Goal: Task Accomplishment & Management: Complete application form

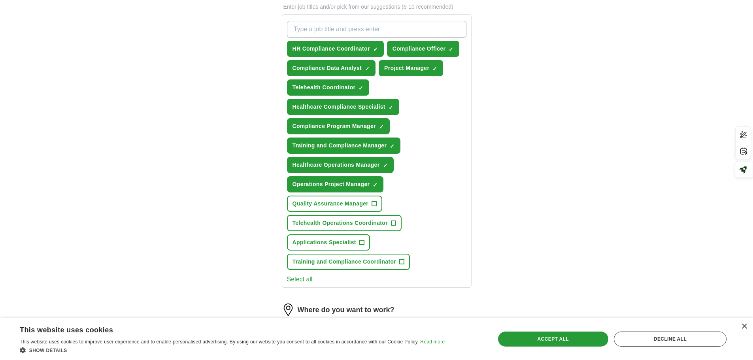
scroll to position [316, 0]
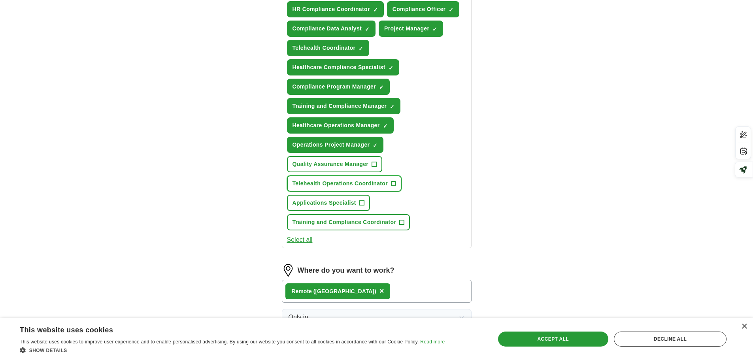
click at [384, 183] on span "Telehealth Operations Coordinator" at bounding box center [341, 184] width 96 height 8
click at [346, 224] on span "Training and Compliance Coordinator" at bounding box center [345, 222] width 104 height 8
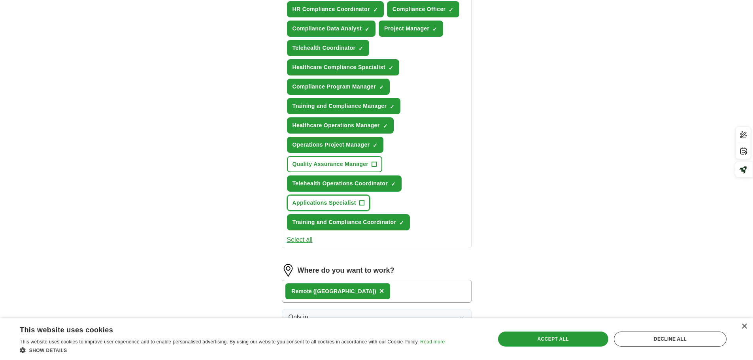
click at [327, 205] on span "Applications Specialist" at bounding box center [325, 203] width 64 height 8
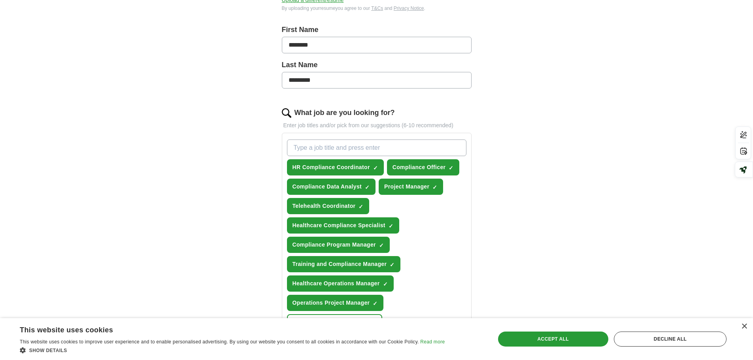
click at [335, 151] on input "What job are you looking for?" at bounding box center [377, 148] width 180 height 17
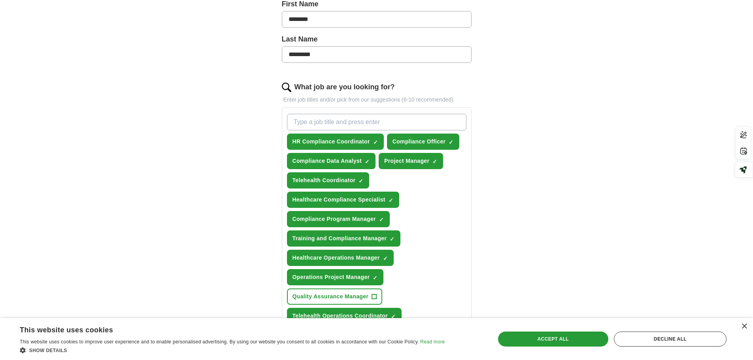
scroll to position [198, 0]
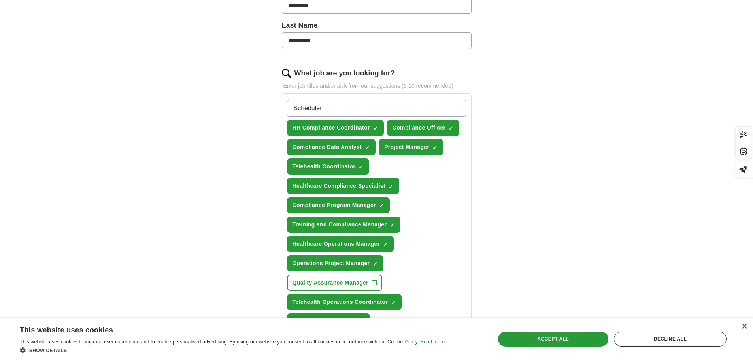
type input "Scheduler"
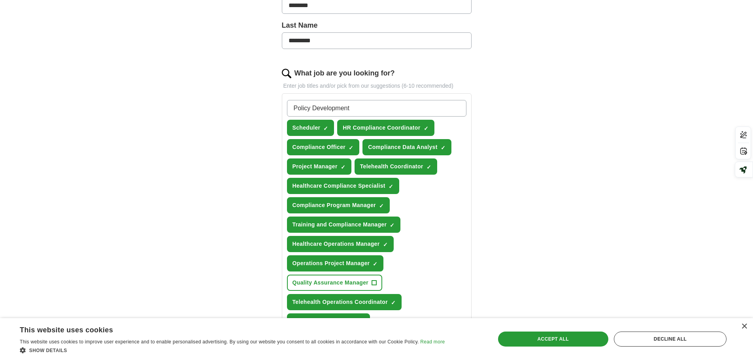
type input "Policy Development"
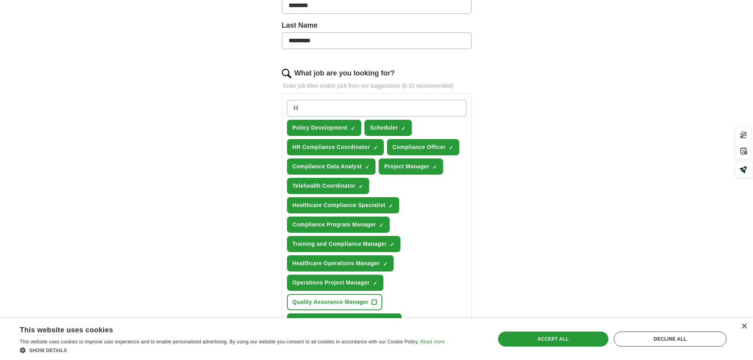
type input "HR"
type input "Compliance"
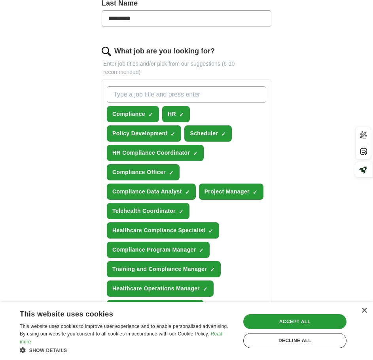
scroll to position [158, 0]
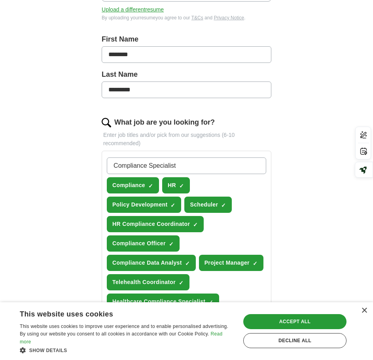
type input "Compliance Specialist"
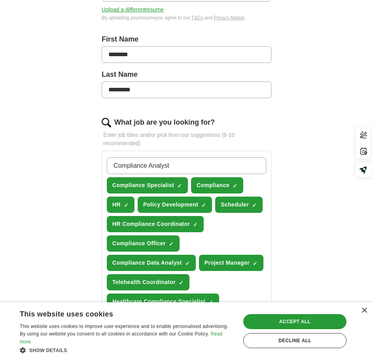
type input "Compliance Analyst"
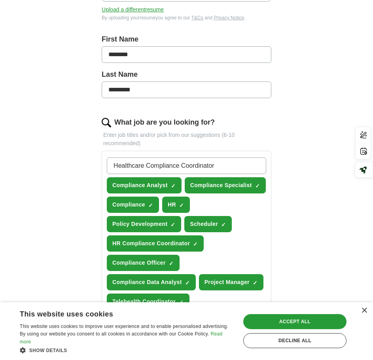
type input "Healthcare Compliance Coordinator"
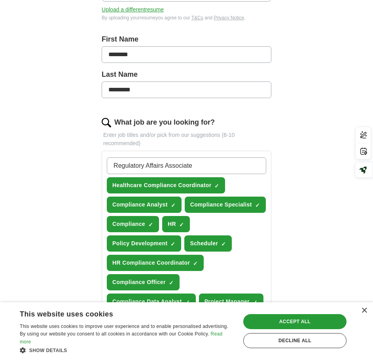
type input "Regulatory Affairs Associate"
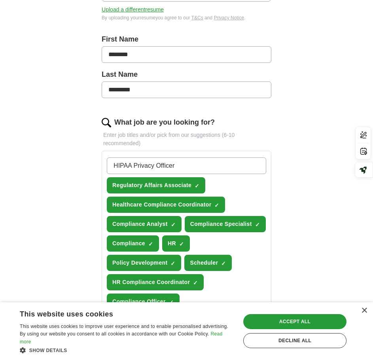
type input "HIPAA Privacy Officer"
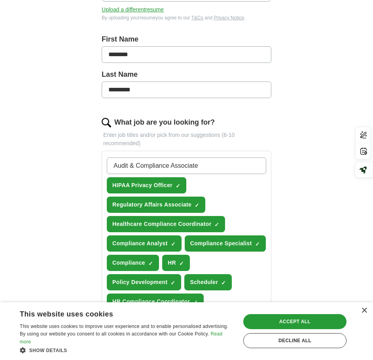
type input "Audit & Compliance Associate"
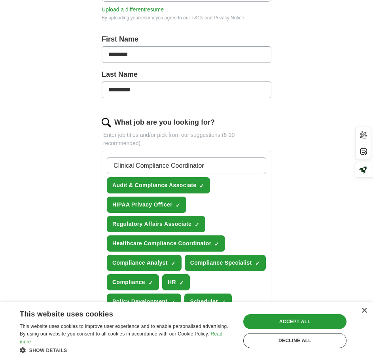
type input "Clinical Compliance Coordinator"
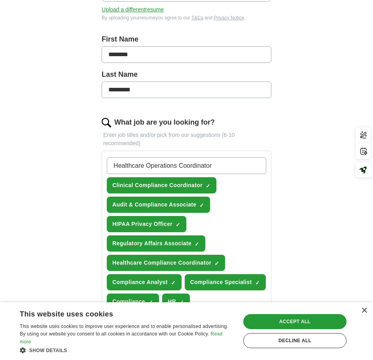
type input "Healthcare Operations Coordinator"
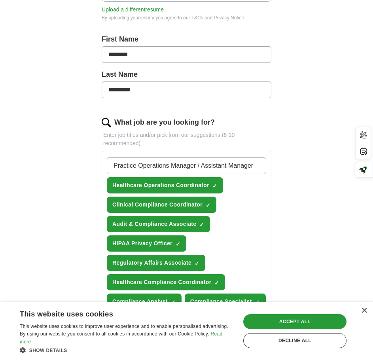
type input "Practice Operations Manager / Assistant Manager"
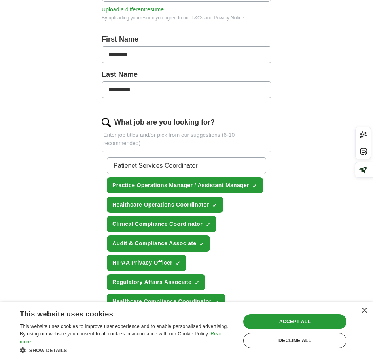
type input "Patient Services Coordinator"
click at [215, 165] on input "Patient Services Coordinator" at bounding box center [186, 165] width 159 height 17
click at [214, 162] on input "Patient Services Coordinator" at bounding box center [186, 165] width 159 height 17
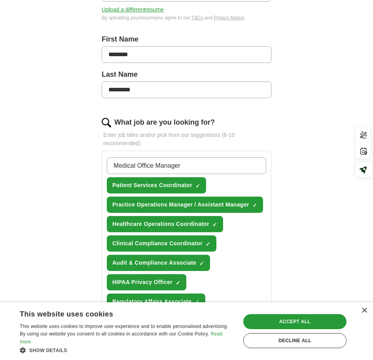
type input "Medical Office Manager"
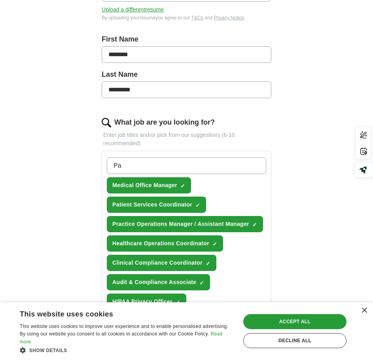
type input "P"
type input "Scheduling / Intake Coordinator"
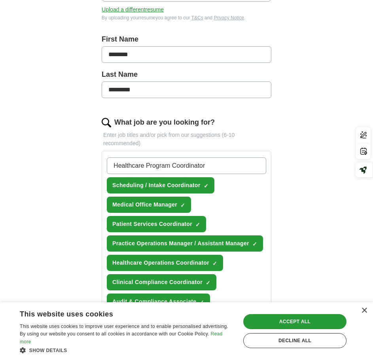
type input "Healthcare Program Coordinator"
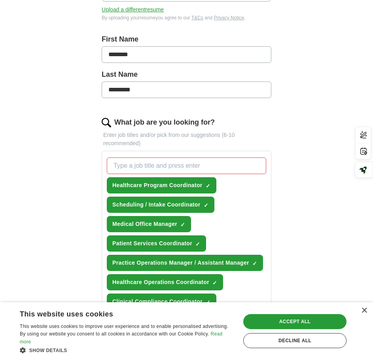
type input "Quality & Compliance Coordinator"
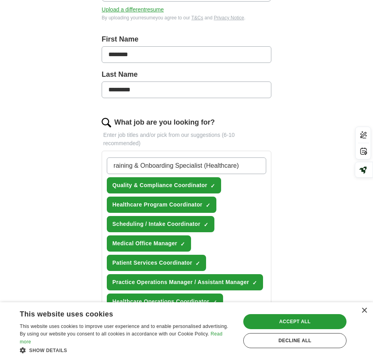
click at [113, 164] on input "raining & Onboarding Specialist (Healthcare)" at bounding box center [186, 165] width 159 height 17
type input "Training & Onboarding Specialist (Healthcare)"
click at [249, 170] on input "Training & Onboarding Specialist (Healthcare)" at bounding box center [186, 165] width 159 height 17
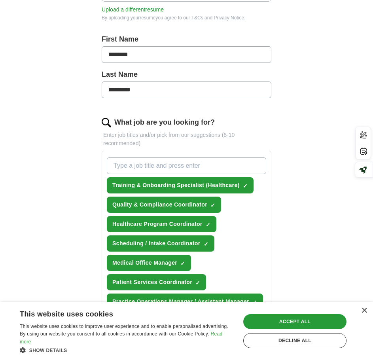
type input "Risk Management Assistant / Associate"
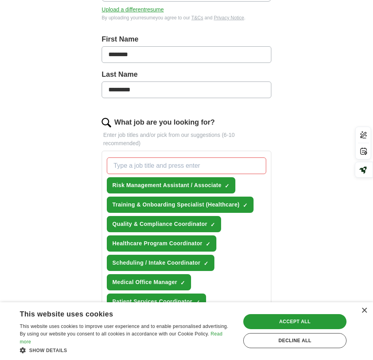
type input "Policy & Procedure Coordinator"
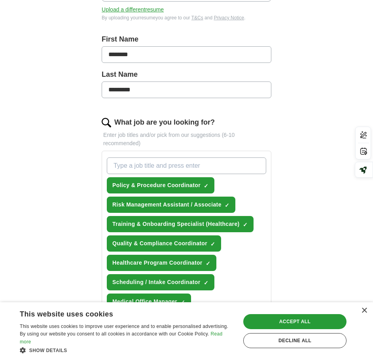
type input "Telehealth Coordinator (multi-specialty clinics or urgent care)"
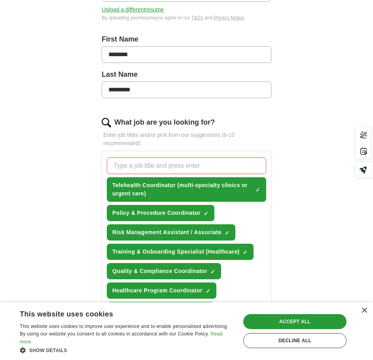
type input "Remote Patient Services Specialist"
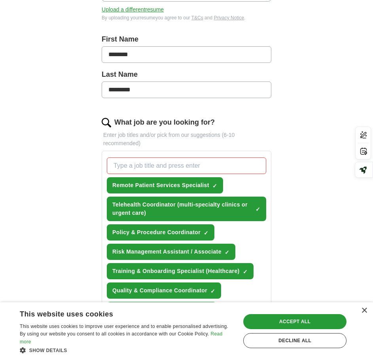
type input "Authorization / Benefits Verification Specialist"
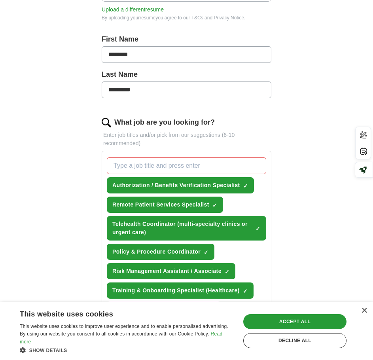
type input "Case Management Assistant"
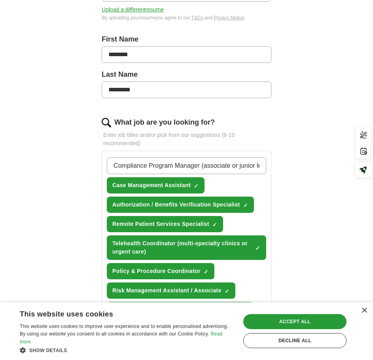
click at [261, 164] on input "Compliance Program Manager (associate or junior level)" at bounding box center [186, 165] width 159 height 17
click at [242, 166] on input "Compliance Program Manager (associate or junior level)" at bounding box center [186, 165] width 159 height 17
drag, startPoint x: 202, startPoint y: 166, endPoint x: 282, endPoint y: 163, distance: 79.6
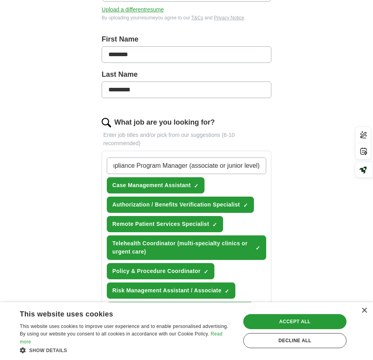
type input "Compliance Program Manager"
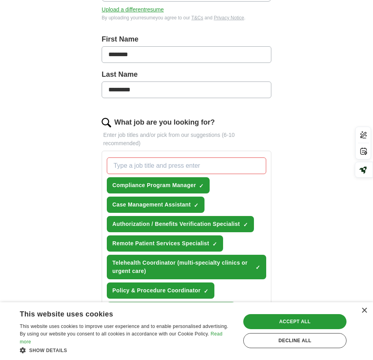
type input "Operations Project Manager (Healthcare)"
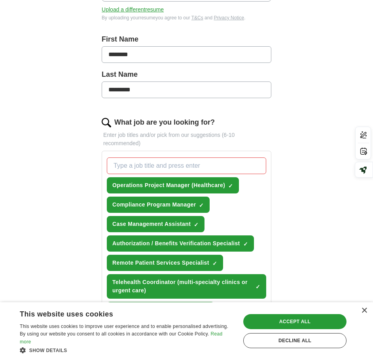
type input "Compliance & Risk Lead (smaller practices or startups)"
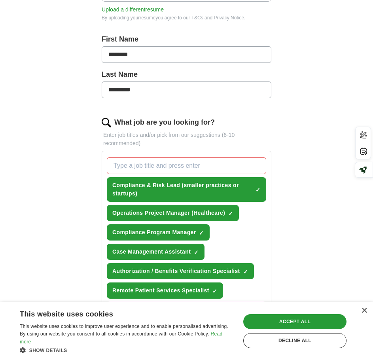
type input "Healthcare Consulting Associate"
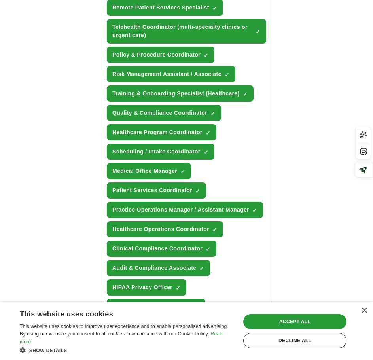
scroll to position [475, 0]
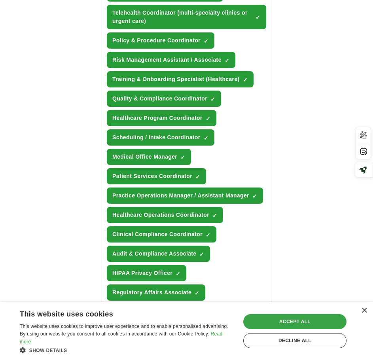
click at [301, 320] on div "Accept all" at bounding box center [294, 321] width 103 height 15
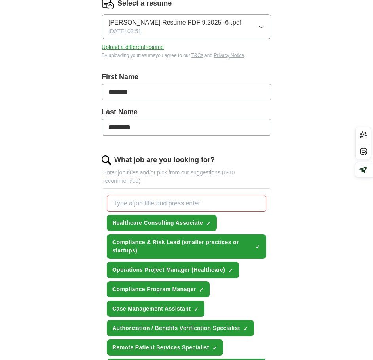
scroll to position [119, 0]
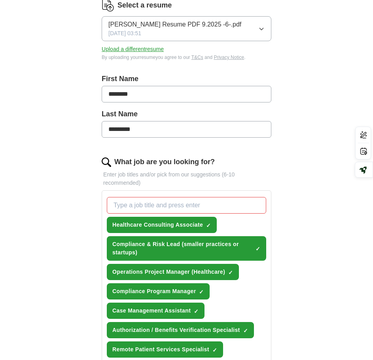
type input "HR Coordinator"
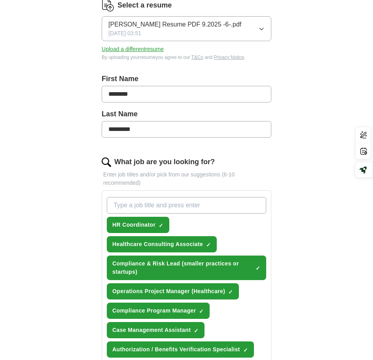
type input "HR Specialist (Healthcare)"
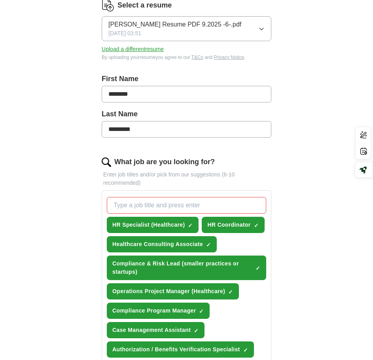
type input "Employee Relations Specialist"
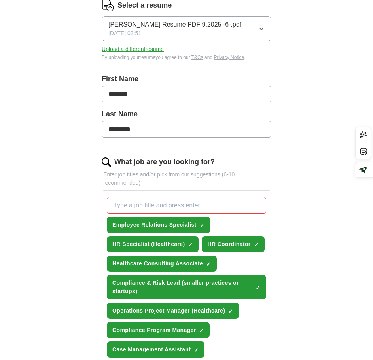
type input "HR Compliance Coordinator"
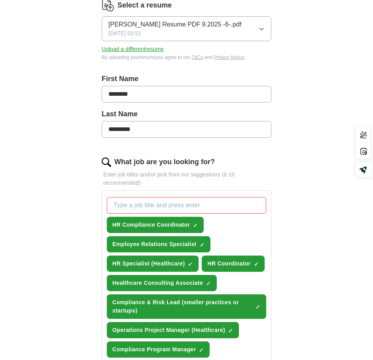
type input "Talent & Training Coordinator"
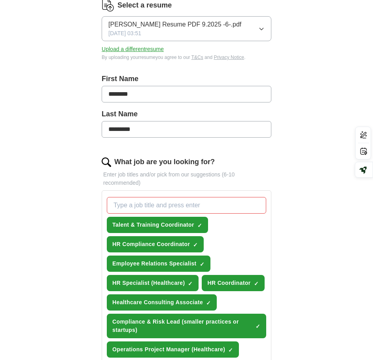
type input "Assistant Operations Manage"
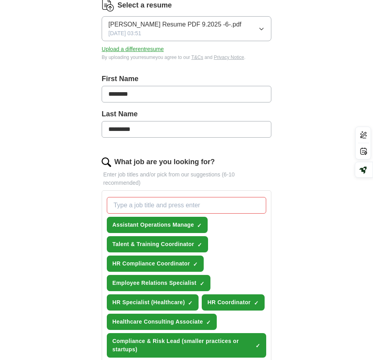
type input "Practice Manager / Assistant Practice Manager"
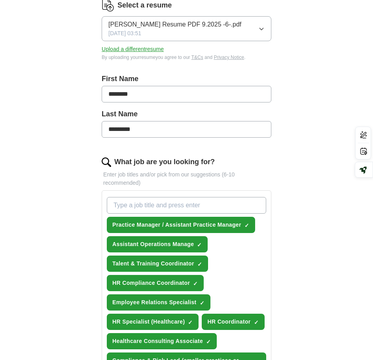
type input "Program Manager"
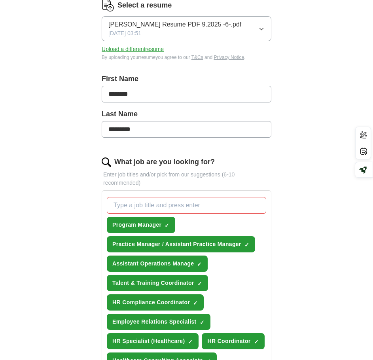
type input "Operations Supervisor / Team Lead"
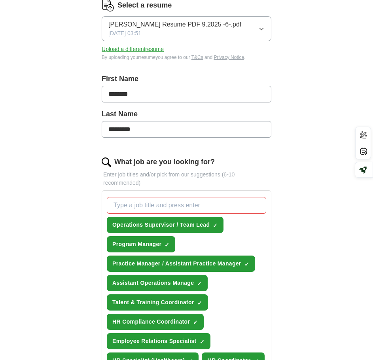
type input "Project Manager (Healthcare Operations)"
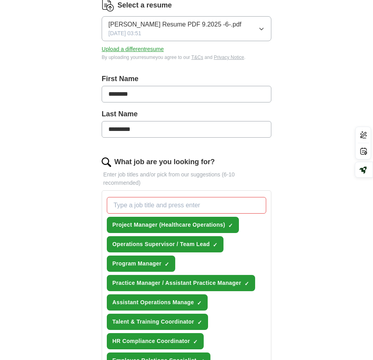
type input "People Operations Manager"
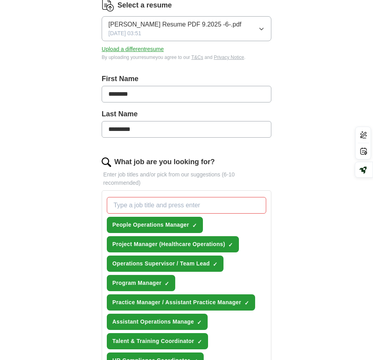
type input "ompliance & HR Manager"
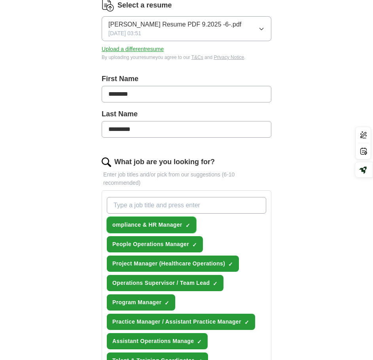
drag, startPoint x: 138, startPoint y: 224, endPoint x: 144, endPoint y: 224, distance: 5.6
click at [138, 224] on span "ompliance & HR Manager" at bounding box center [147, 225] width 70 height 8
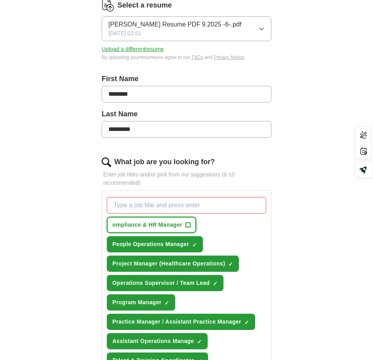
click at [192, 221] on button "ompliance & HR Manager +" at bounding box center [151, 225] width 89 height 16
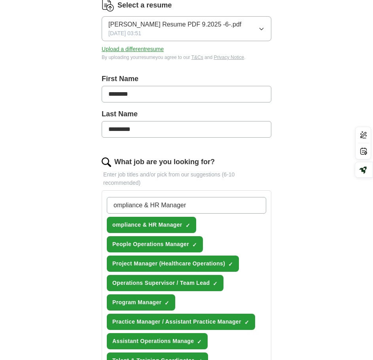
click at [115, 207] on input "ompliance & HR Manager" at bounding box center [186, 205] width 159 height 17
type input "Compliance & HR Manager"
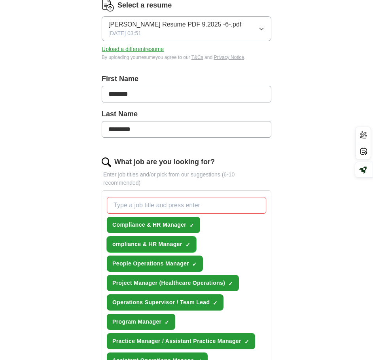
click at [190, 245] on span "✓ ×" at bounding box center [187, 244] width 5 height 5
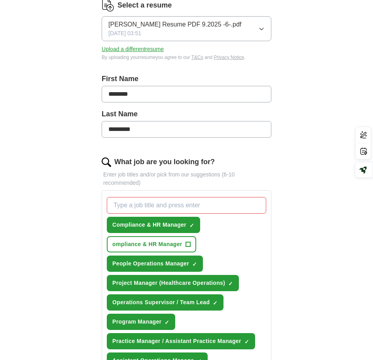
type input "Director of Operations"
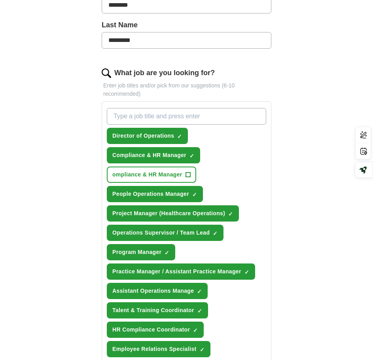
scroll to position [180, 0]
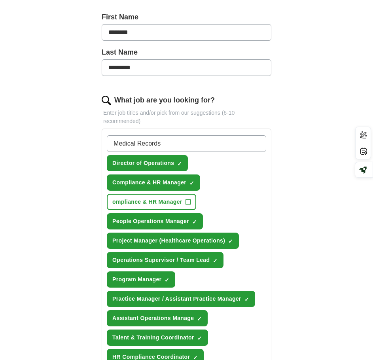
type input "Medical Records"
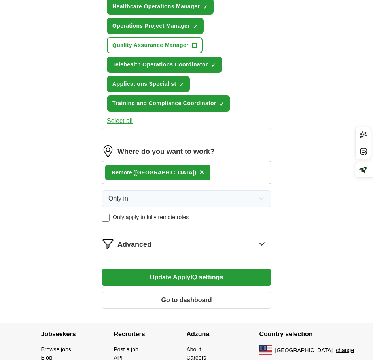
scroll to position [1248, 0]
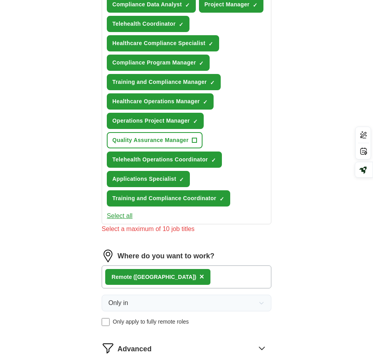
scroll to position [1208, 0]
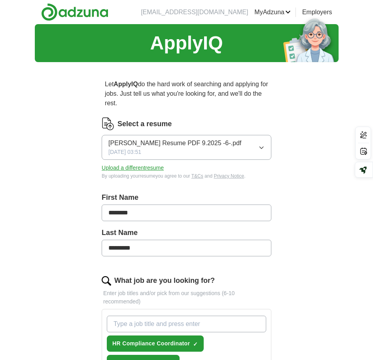
click at [88, 16] on img at bounding box center [74, 12] width 67 height 18
